Goal: Check status

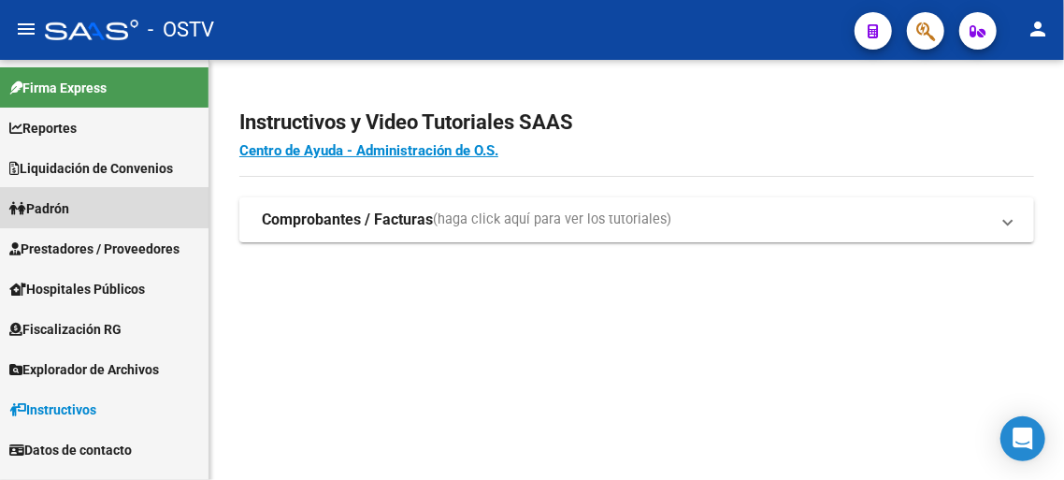
click at [59, 206] on span "Padrón" at bounding box center [39, 208] width 60 height 21
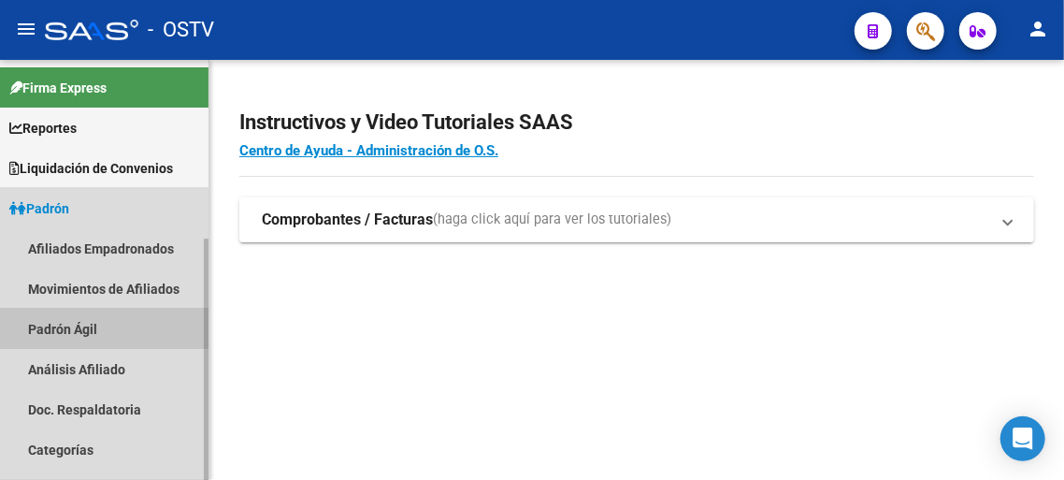
click at [77, 334] on link "Padrón Ágil" at bounding box center [104, 329] width 209 height 40
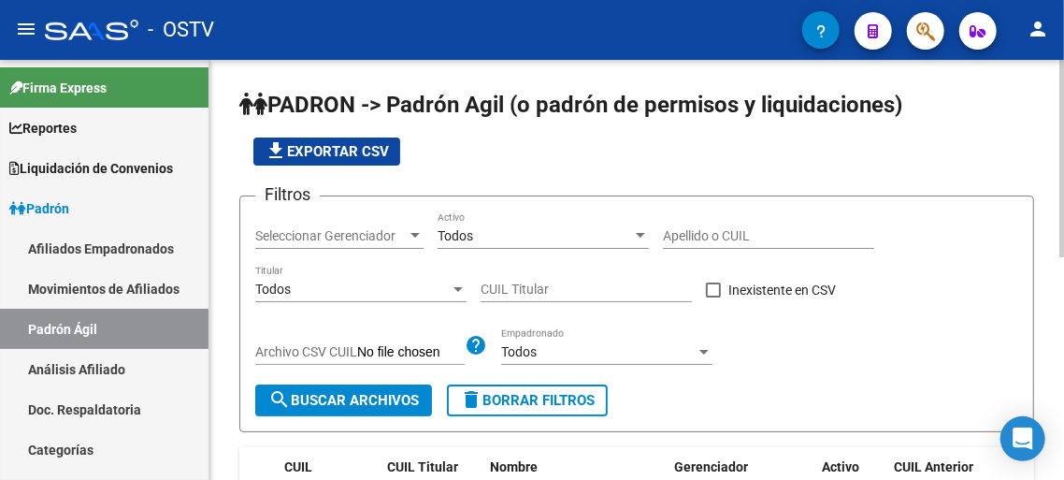
click at [502, 279] on div "CUIL Titular" at bounding box center [586, 283] width 211 height 37
click at [505, 290] on input "CUIL Titular" at bounding box center [586, 290] width 211 height 16
paste input "20-43710458-2"
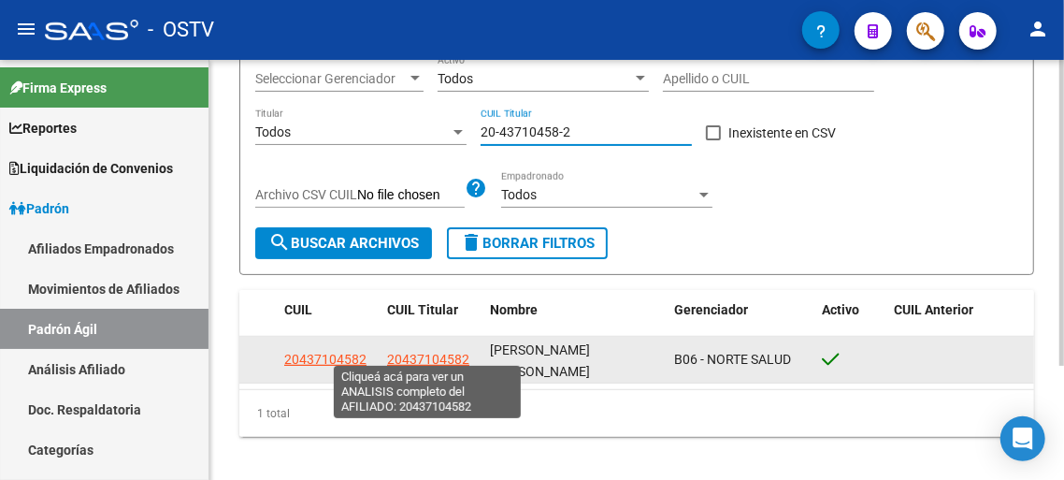
type input "20-43710458-2"
click at [425, 354] on span "20437104582" at bounding box center [428, 359] width 82 height 15
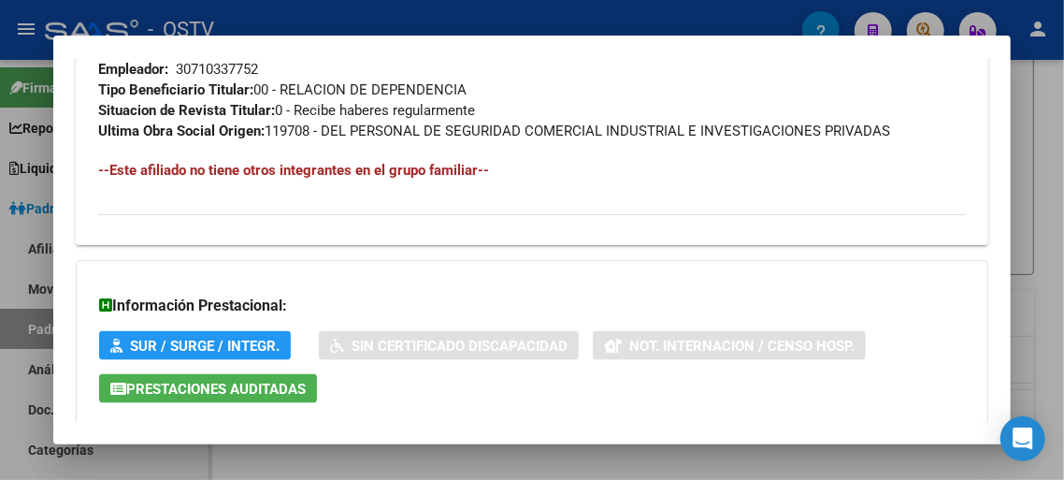
scroll to position [1237, 0]
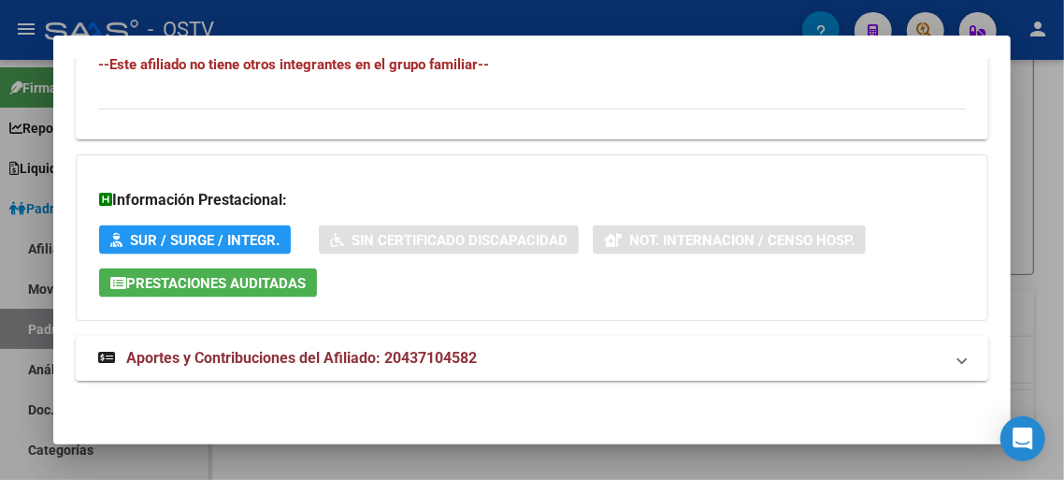
click at [336, 354] on span "Aportes y Contribuciones del Afiliado: 20437104582" at bounding box center [301, 358] width 351 height 18
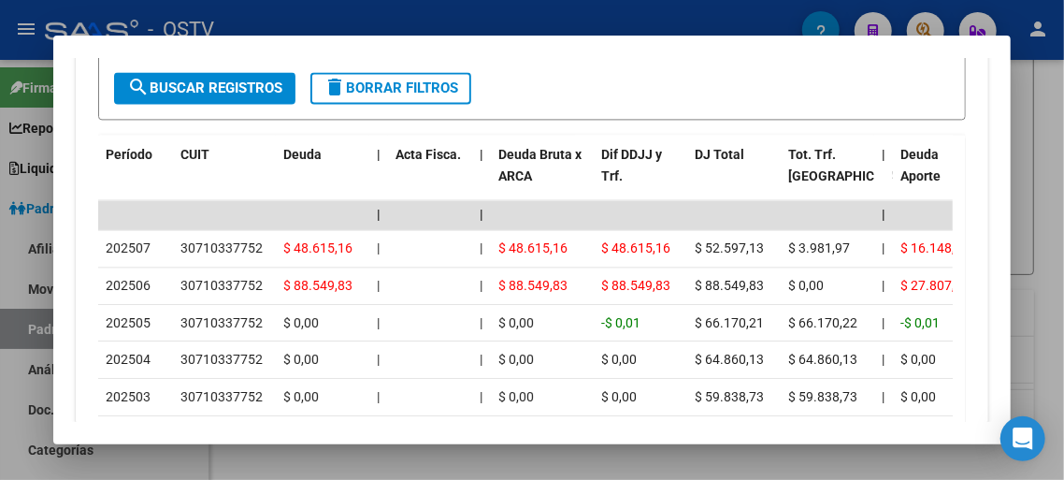
scroll to position [1855, 0]
